Goal: Transaction & Acquisition: Download file/media

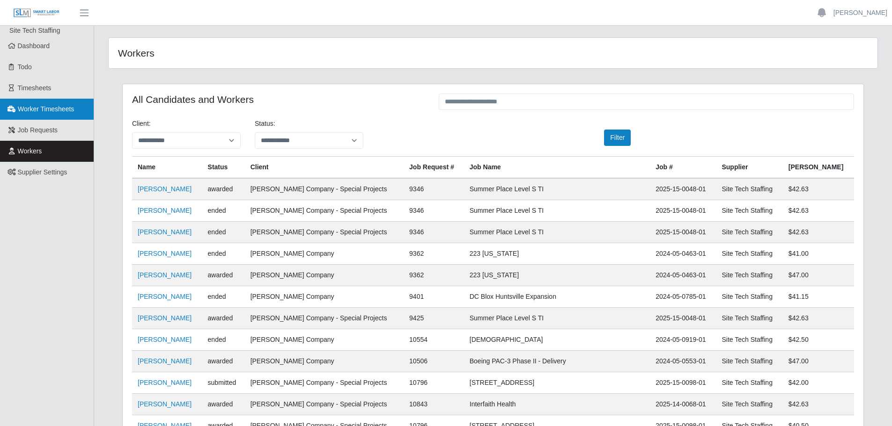
click at [47, 107] on span "Worker Timesheets" at bounding box center [46, 108] width 56 height 7
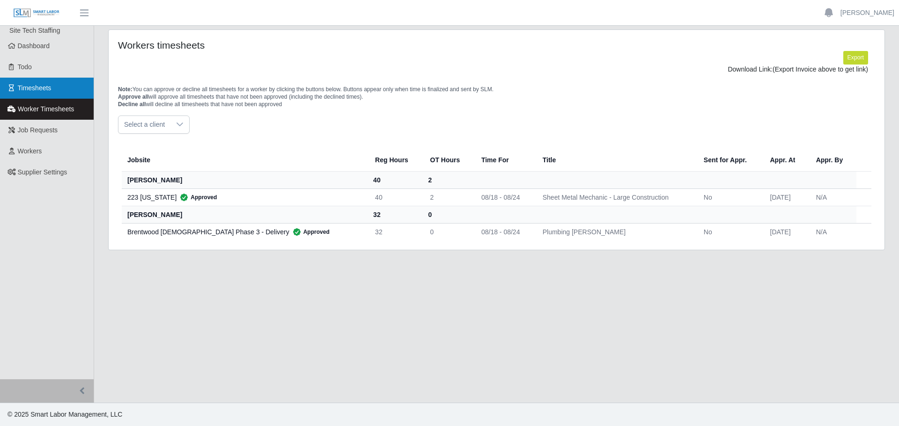
click at [34, 86] on span "Timesheets" at bounding box center [35, 87] width 34 height 7
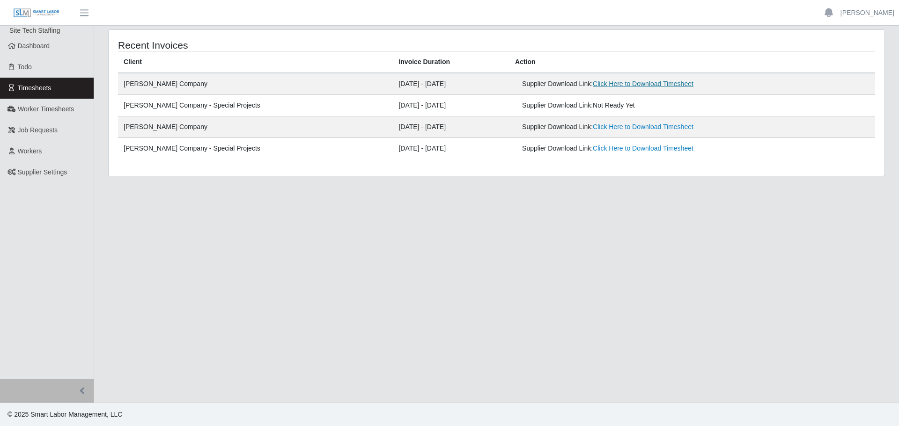
click at [616, 84] on link "Click Here to Download Timesheet" at bounding box center [642, 83] width 101 height 7
click at [597, 126] on link "Click Here to Download Timesheet" at bounding box center [642, 126] width 101 height 7
